Goal: Task Accomplishment & Management: Use online tool/utility

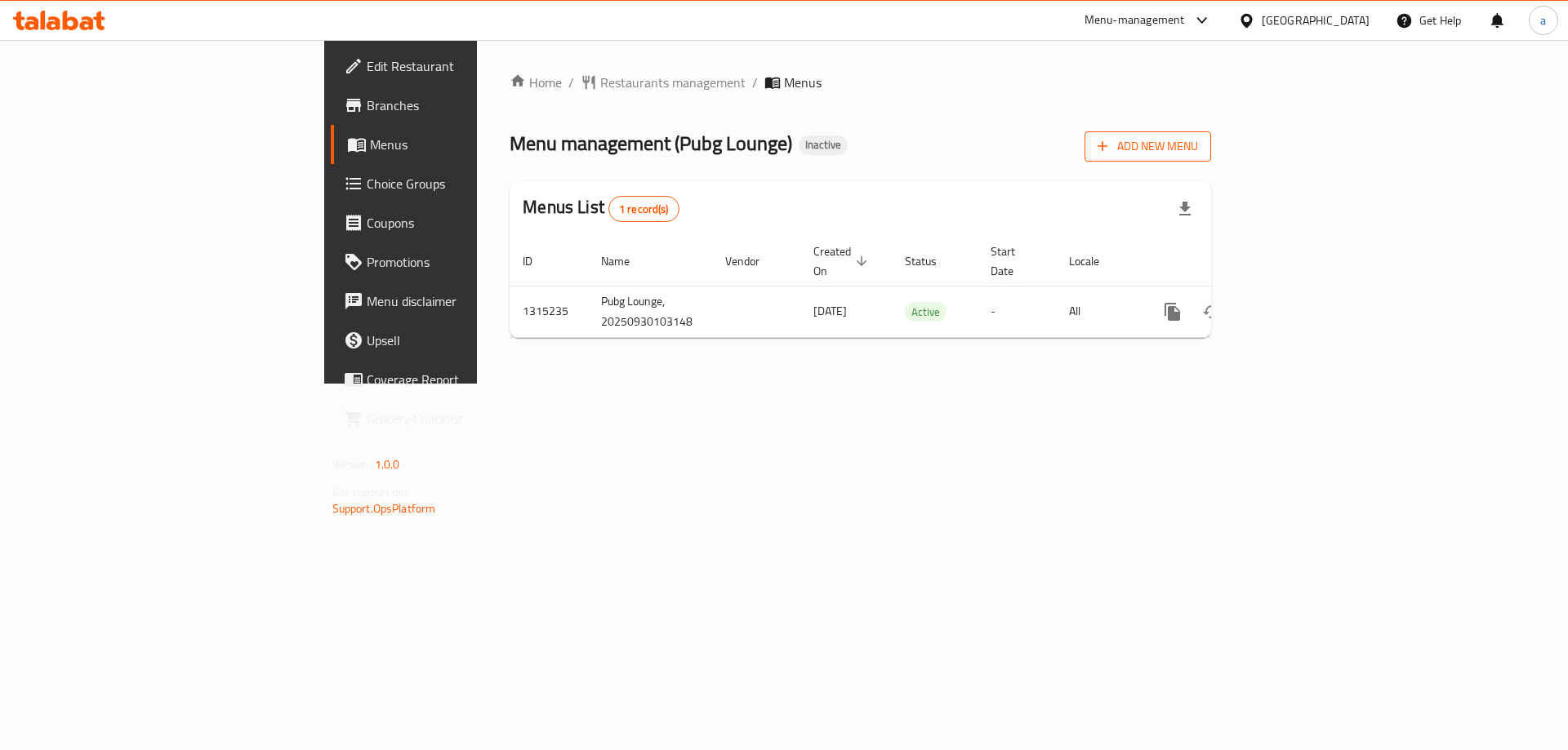
click at [1198, 146] on span "Add New Menu" at bounding box center [1147, 147] width 101 height 21
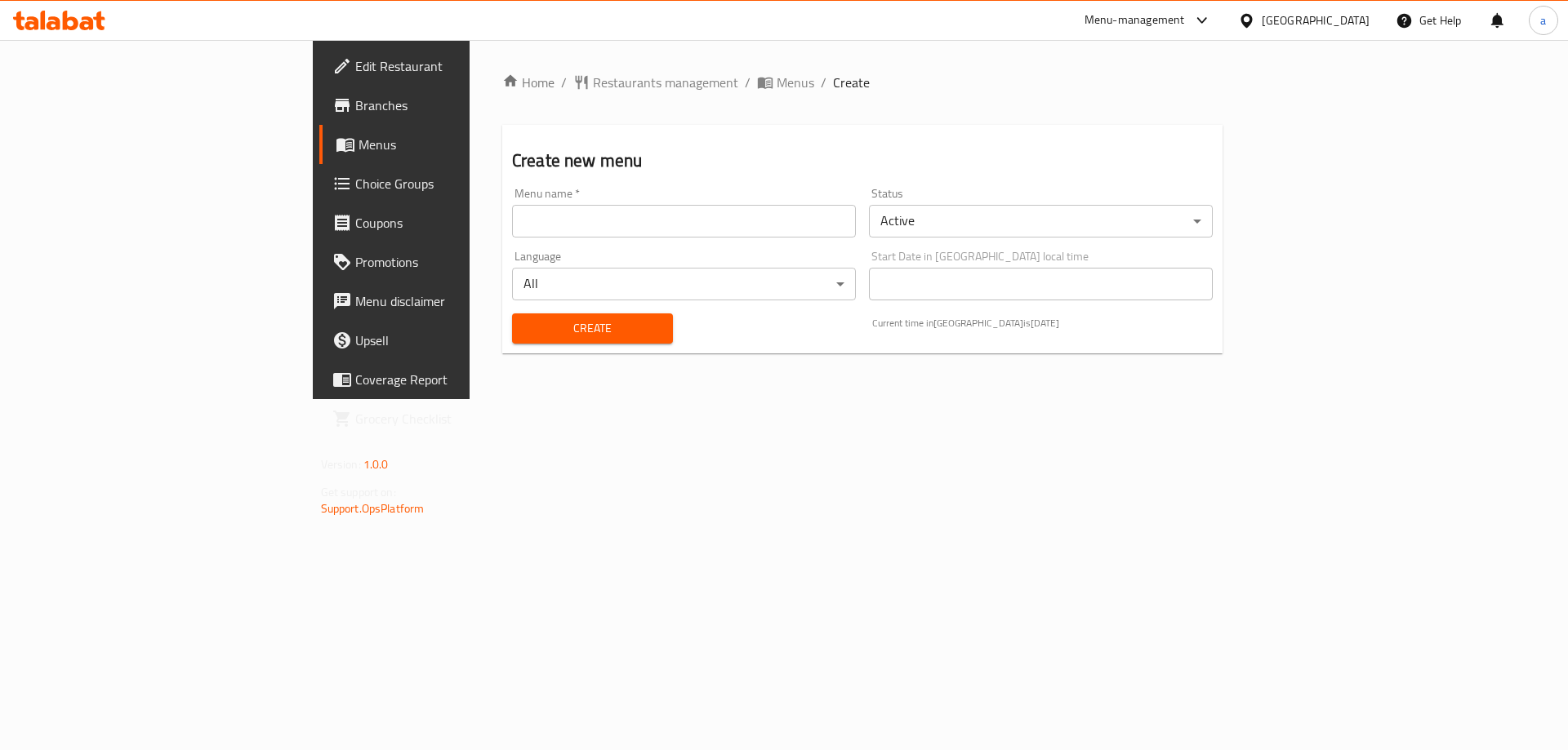
click at [572, 224] on input "text" at bounding box center [684, 221] width 344 height 33
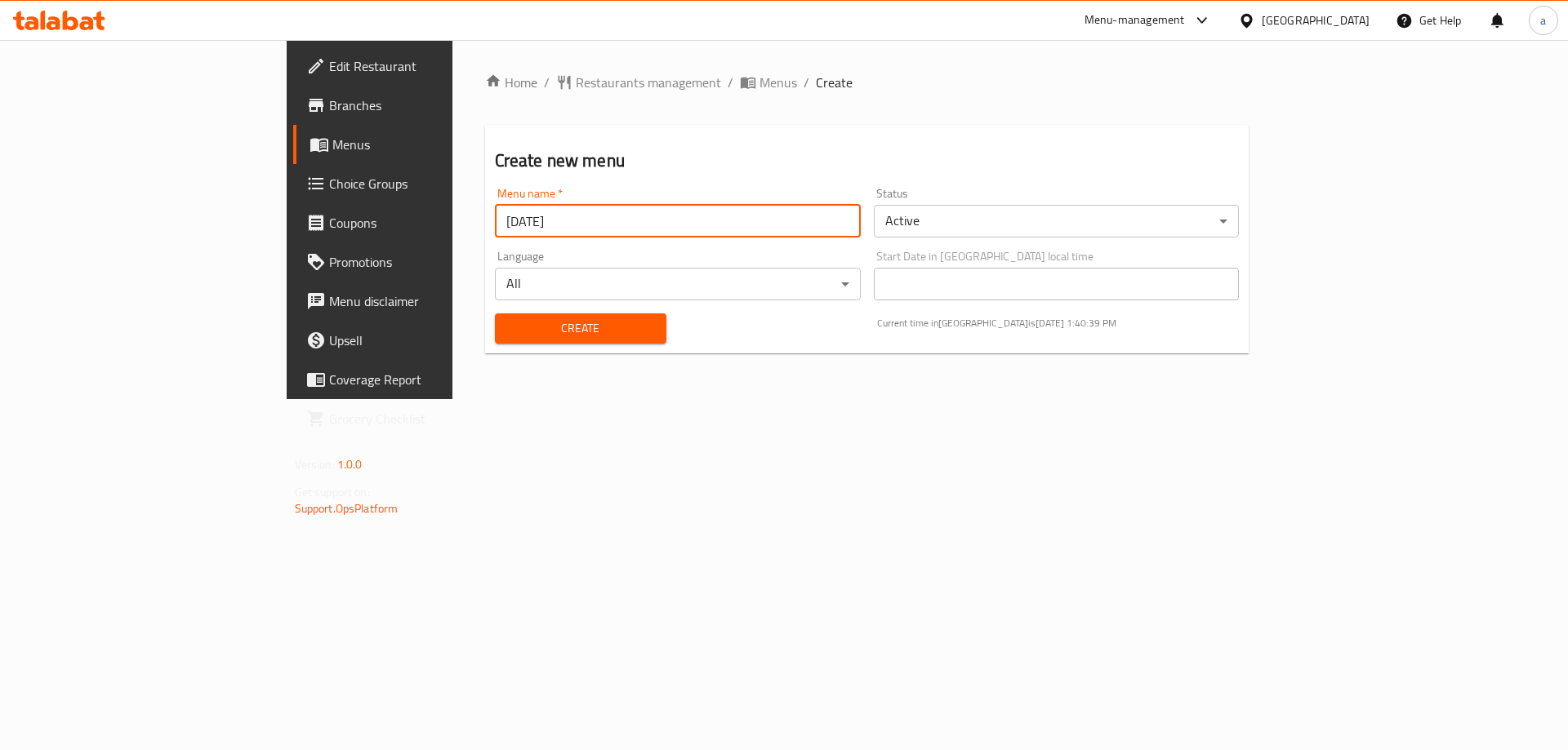
type input "[DATE]"
click at [495, 314] on button "Create" at bounding box center [580, 329] width 171 height 30
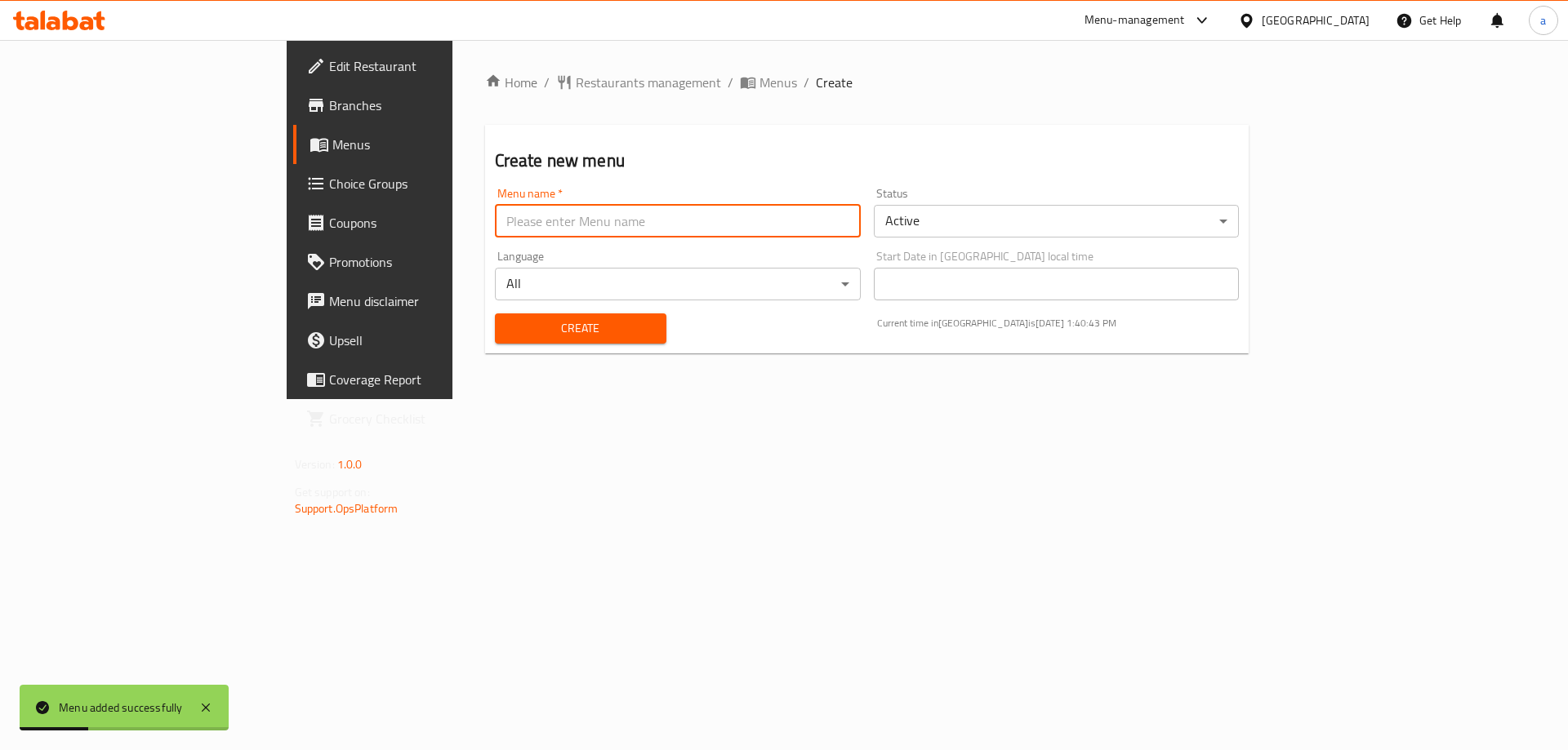
click at [332, 145] on span "Menus" at bounding box center [434, 144] width 203 height 20
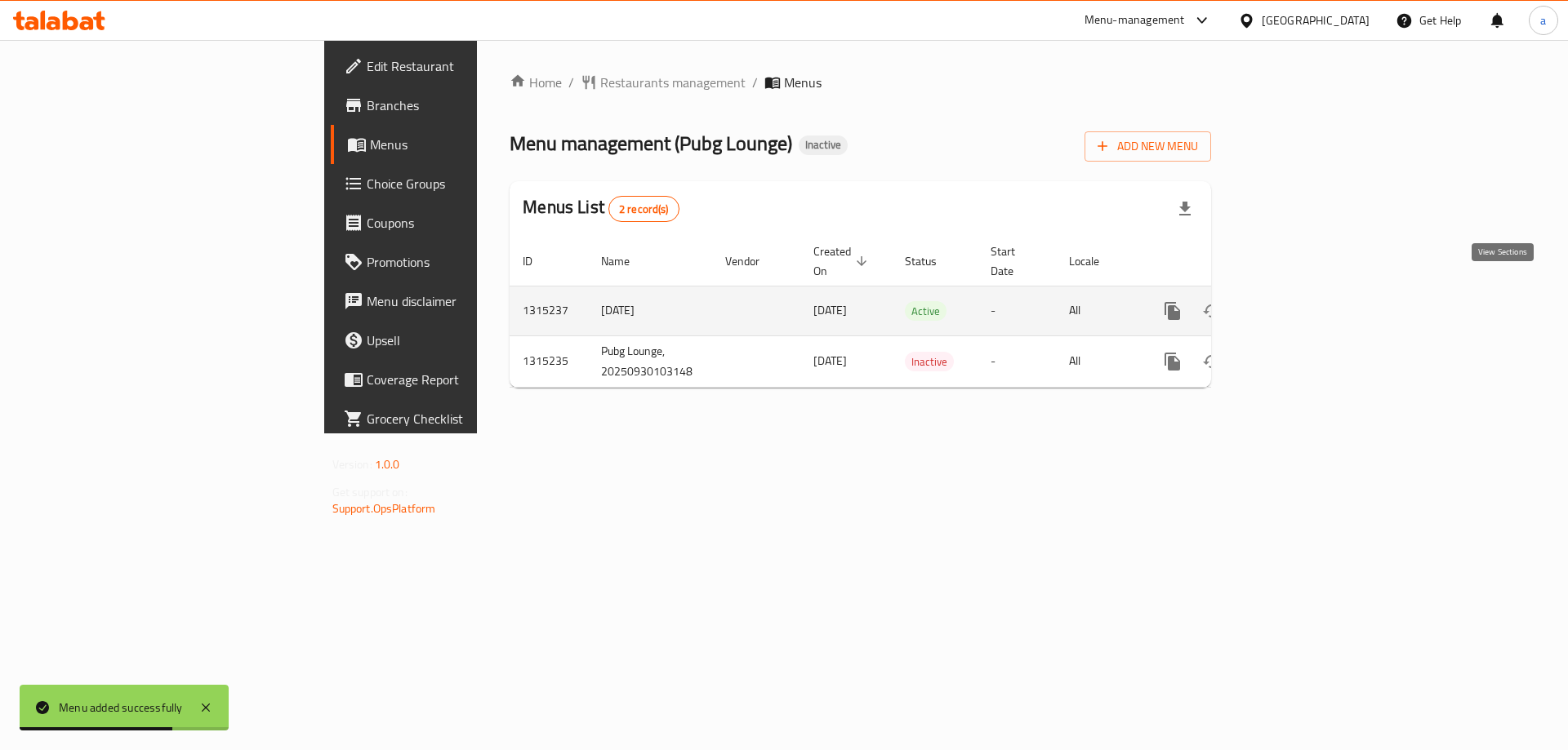
click at [1300, 301] on icon "enhanced table" at bounding box center [1289, 310] width 20 height 20
